Goal: Task Accomplishment & Management: Manage account settings

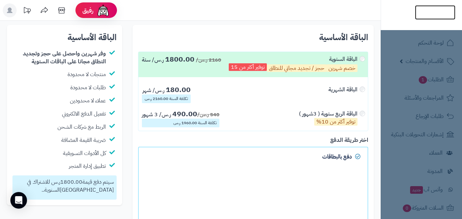
click at [428, 9] on img at bounding box center [435, 12] width 40 height 15
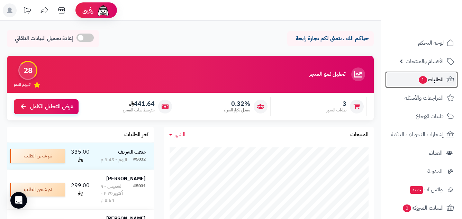
click at [428, 80] on span "الطلبات 1" at bounding box center [431, 80] width 26 height 10
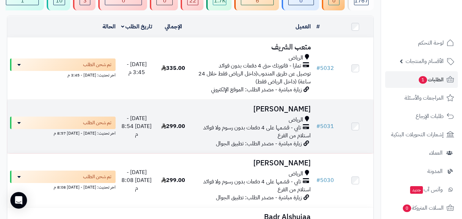
scroll to position [35, 0]
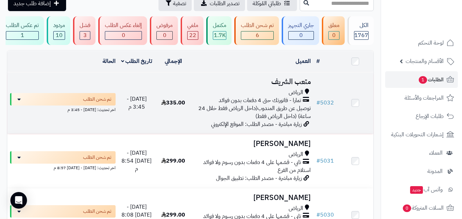
click at [295, 86] on h3 "متعب الشريف" at bounding box center [252, 82] width 116 height 8
